Goal: Find contact information: Find contact information

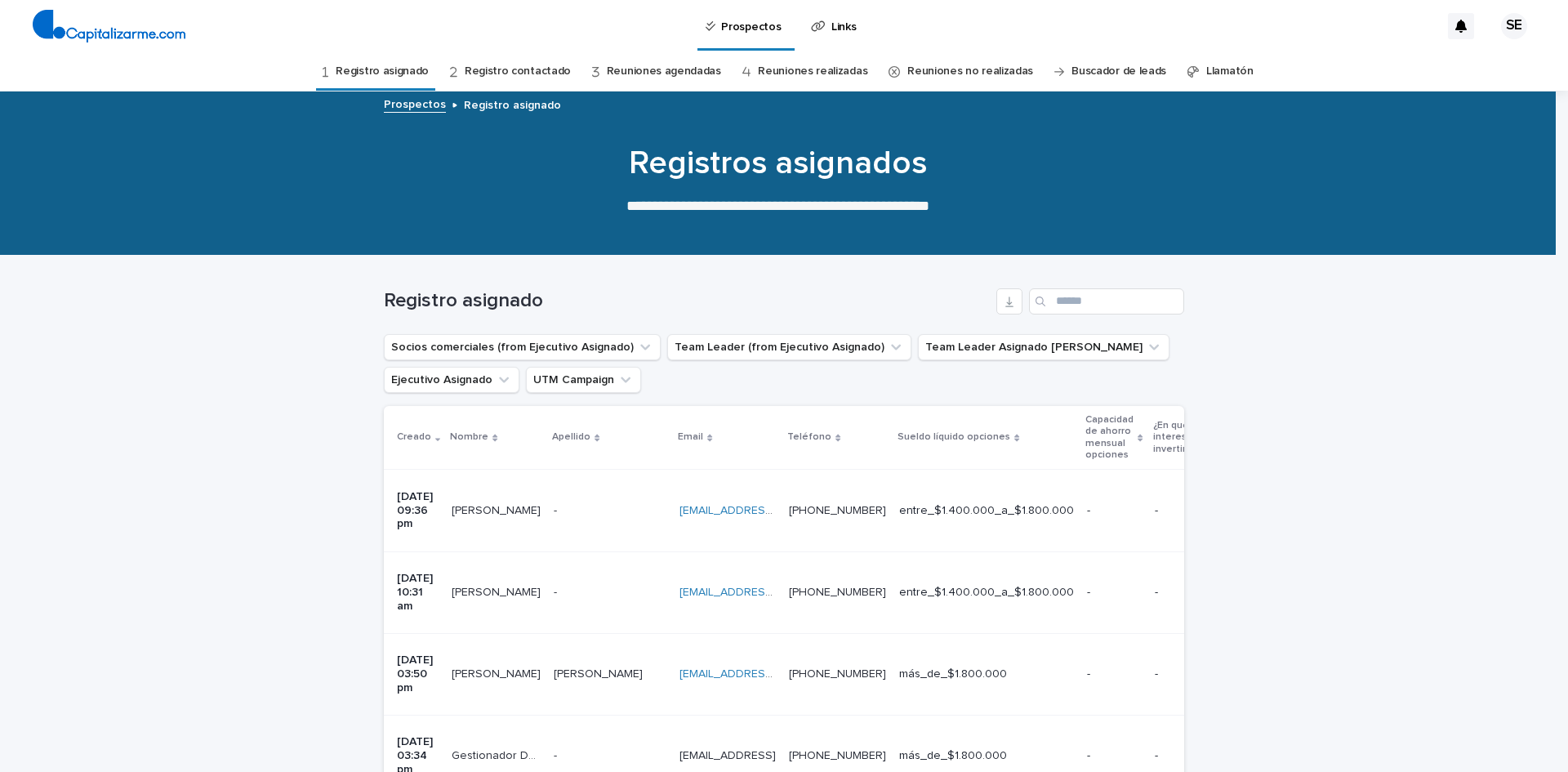
click at [421, 499] on p "[DATE] 09:36 pm" at bounding box center [418, 511] width 42 height 41
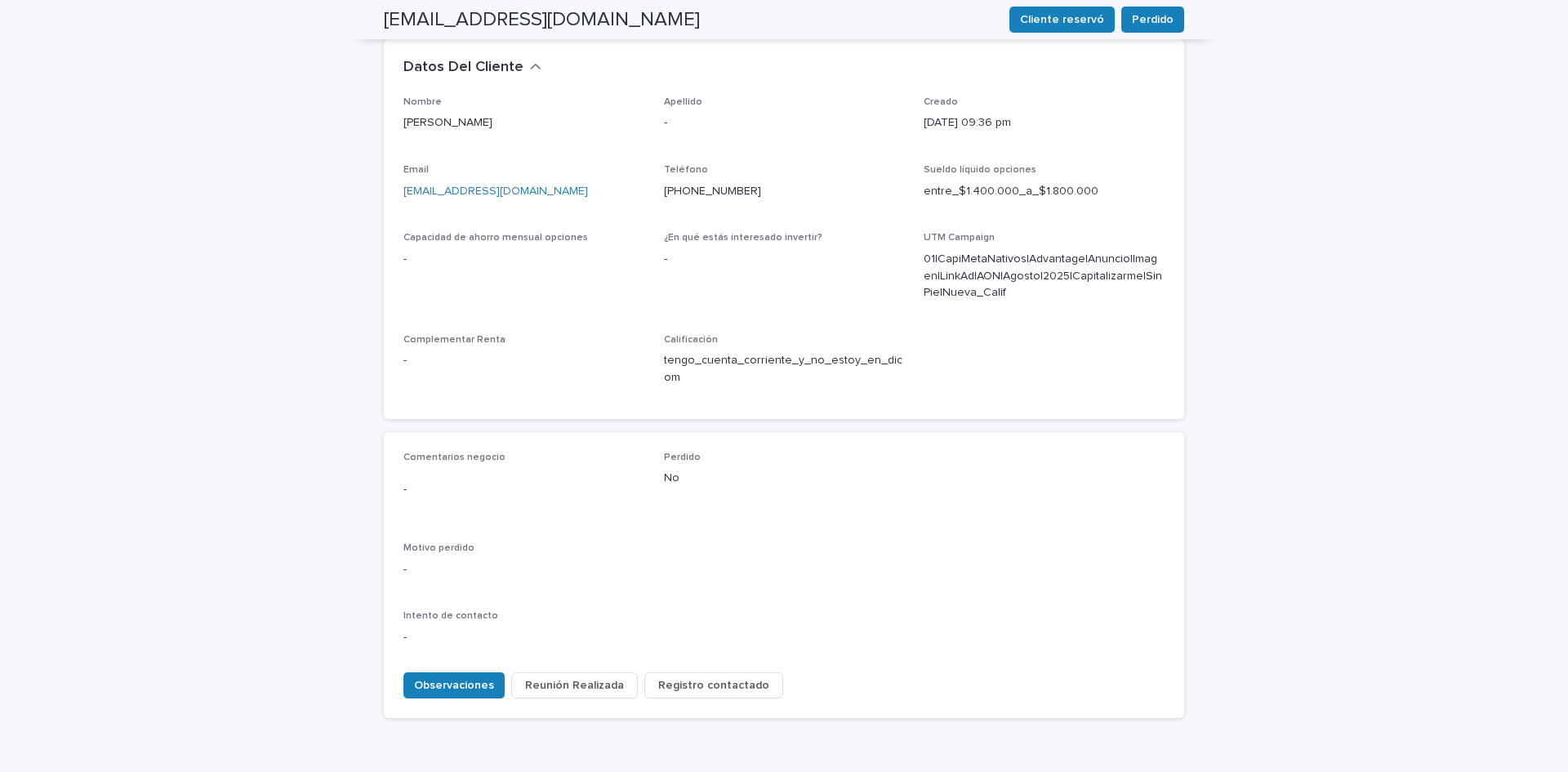
scroll to position [519, 0]
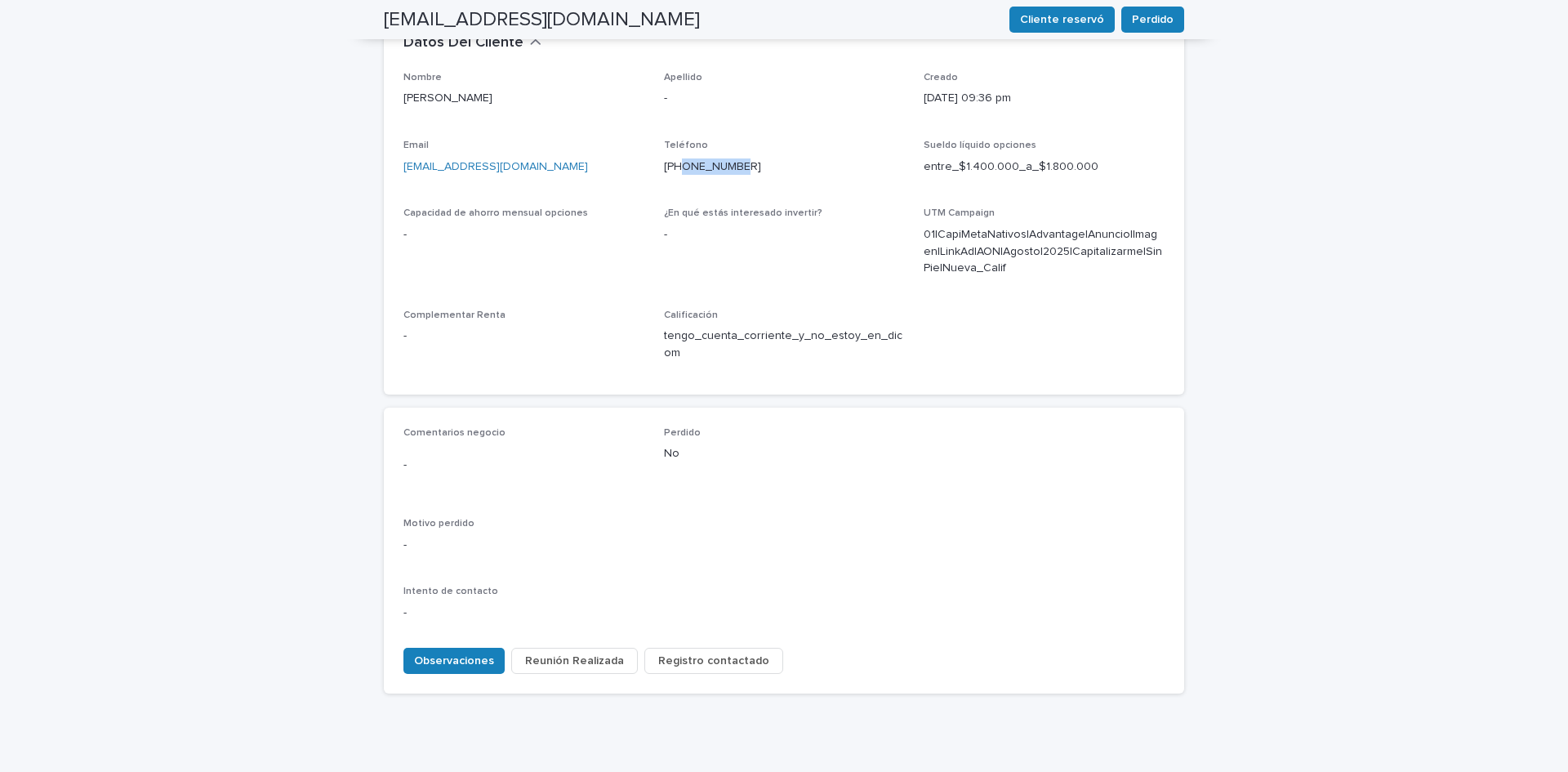
drag, startPoint x: 778, startPoint y: 104, endPoint x: 677, endPoint y: 115, distance: 101.6
click at [677, 140] on div "Teléfono [PHONE_NUMBER]" at bounding box center [784, 164] width 241 height 49
copy link "994785150"
